Goal: Information Seeking & Learning: Learn about a topic

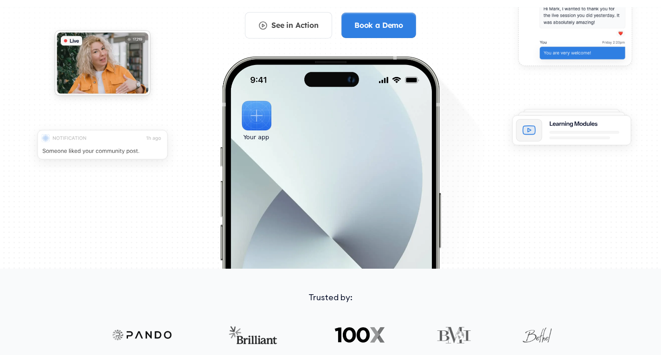
scroll to position [183, 0]
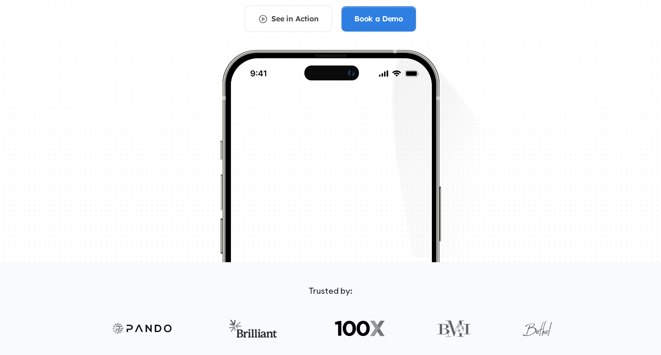
click at [298, 24] on link "See in Action" at bounding box center [288, 19] width 87 height 26
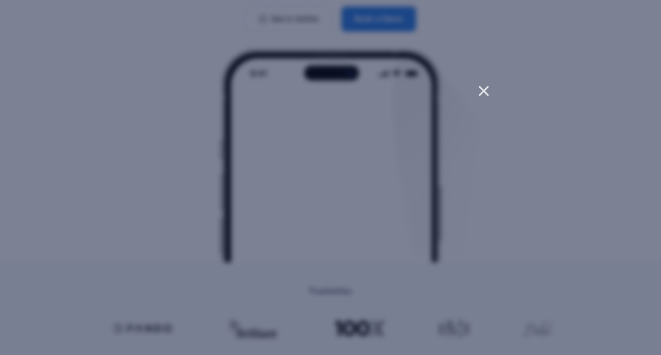
click at [482, 89] on icon at bounding box center [483, 90] width 9 height 9
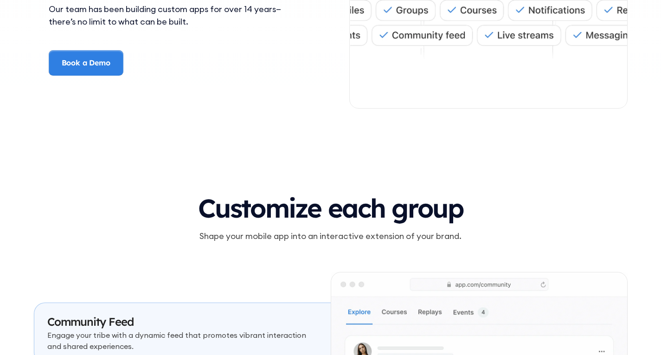
scroll to position [2506, 0]
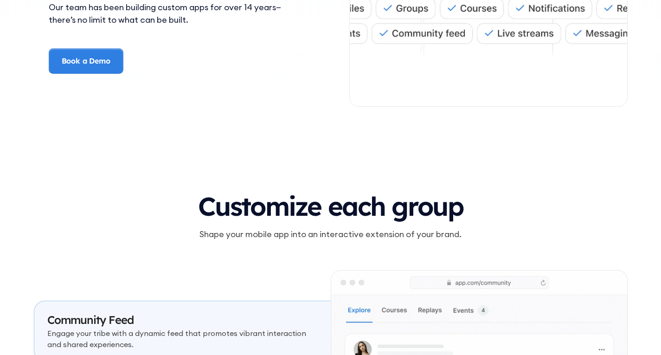
click at [375, 200] on h3 "Customize each group" at bounding box center [330, 206] width 593 height 29
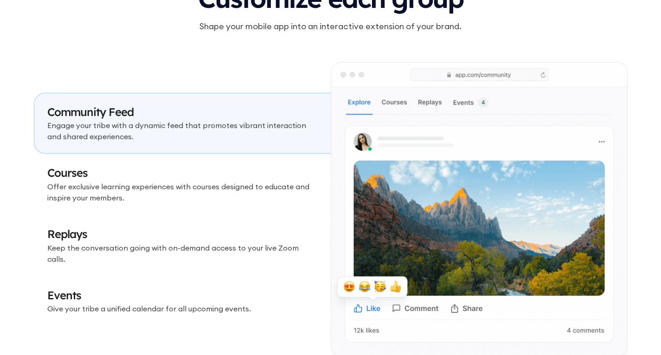
scroll to position [2788, 0]
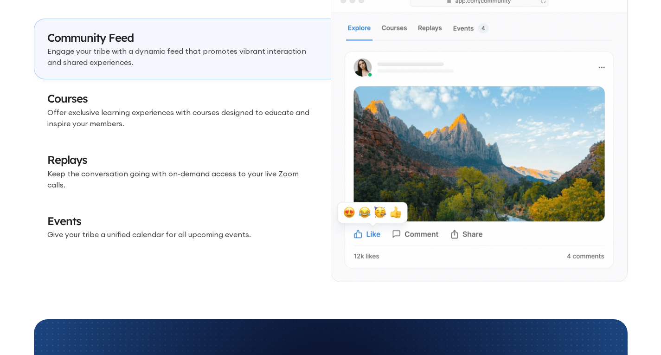
click at [217, 121] on p "Offer exclusive learning experiences with courses designed to educate and inspi…" at bounding box center [182, 118] width 270 height 22
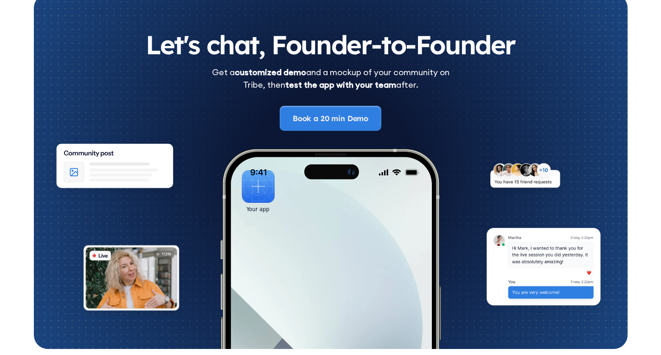
scroll to position [5162, 0]
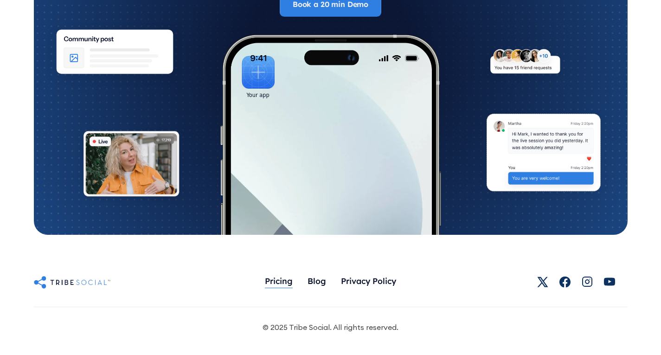
click at [273, 279] on div "Pricing" at bounding box center [279, 280] width 28 height 10
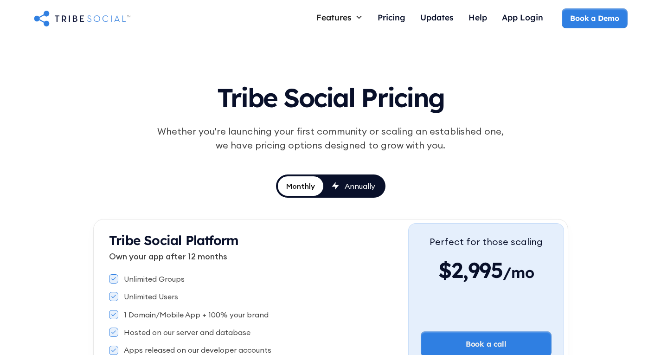
click at [429, 178] on div "Tribe Social Pricing Whether you're launching your first community or scaling a…" at bounding box center [330, 131] width 430 height 115
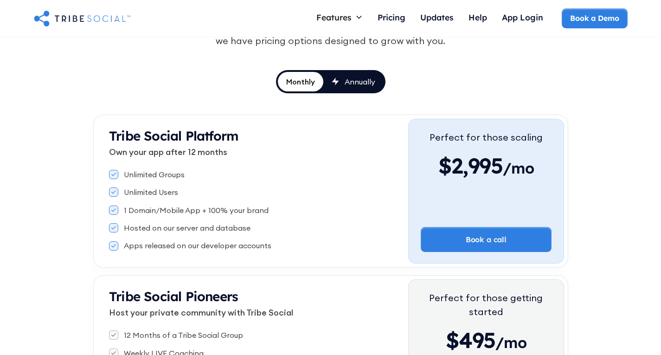
scroll to position [103, 0]
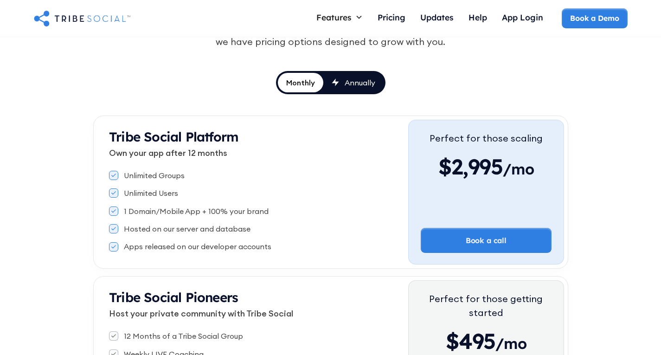
click at [356, 83] on div "Annually" at bounding box center [359, 82] width 31 height 10
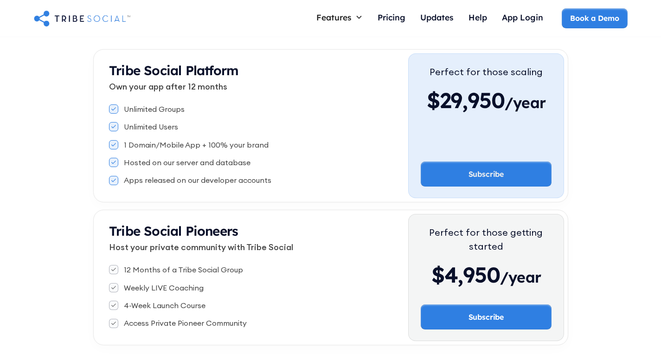
scroll to position [0, 0]
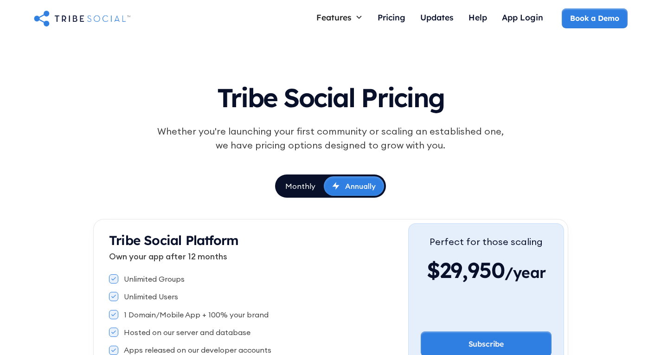
click at [300, 184] on div "Monthly" at bounding box center [300, 186] width 30 height 10
